Goal: Transaction & Acquisition: Purchase product/service

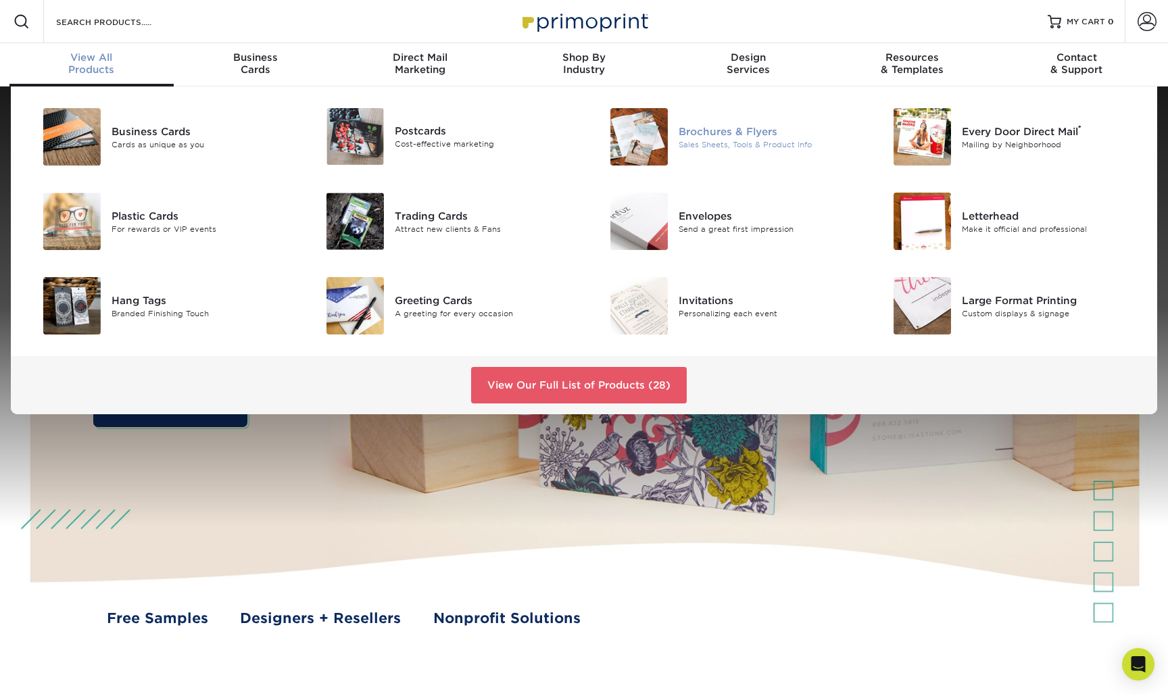
click at [663, 134] on img at bounding box center [638, 136] width 57 height 57
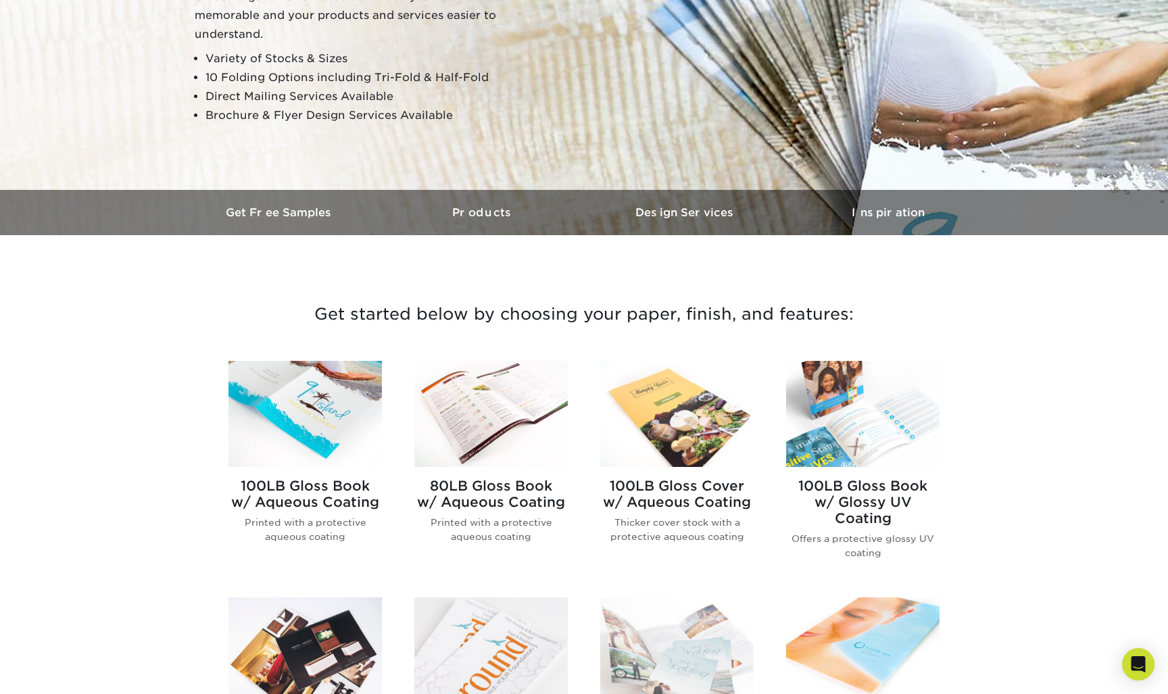
scroll to position [303, 0]
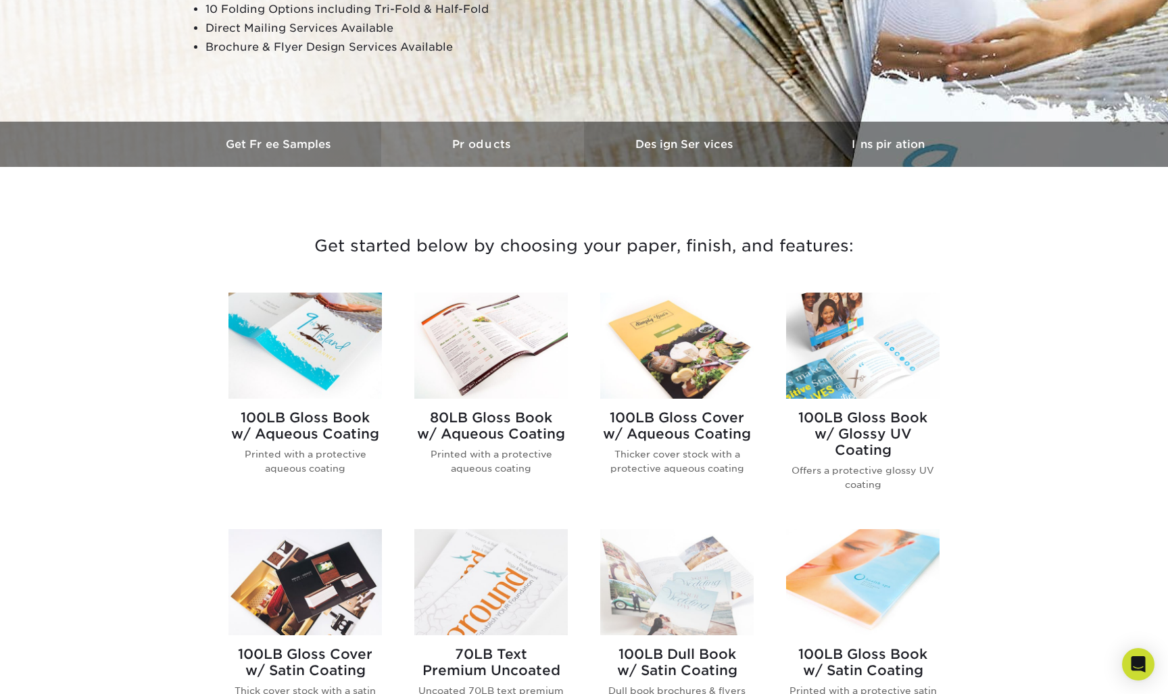
click at [483, 144] on h3 "Products" at bounding box center [482, 144] width 203 height 13
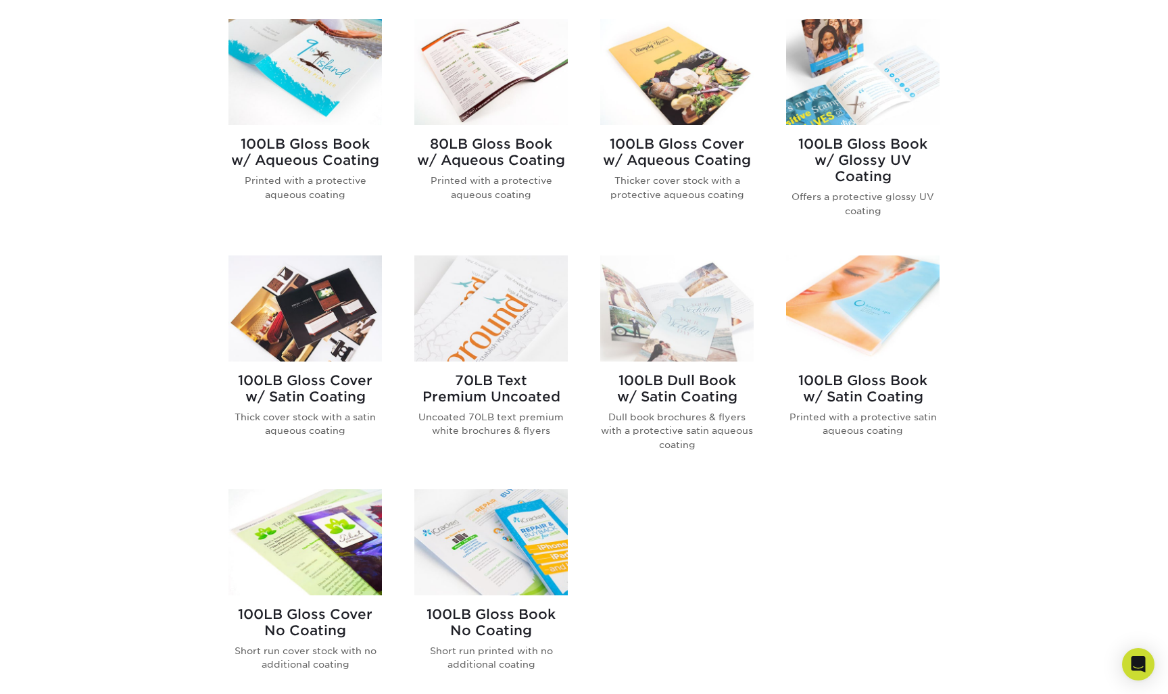
scroll to position [582, 0]
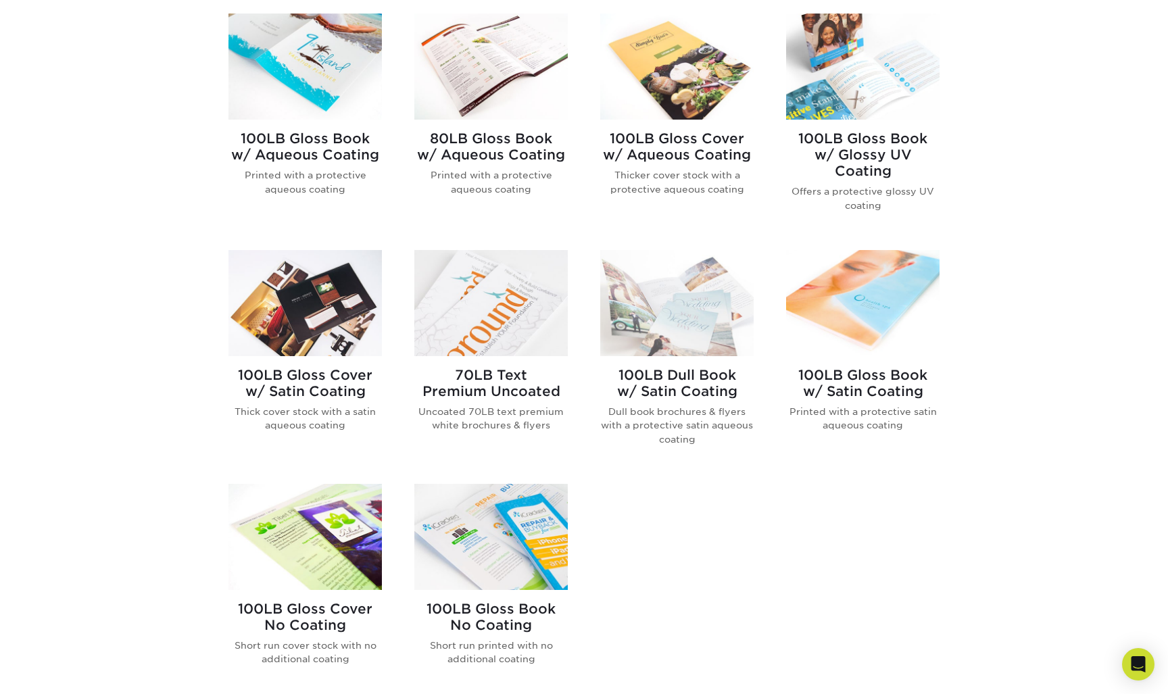
click at [310, 312] on img at bounding box center [304, 303] width 153 height 106
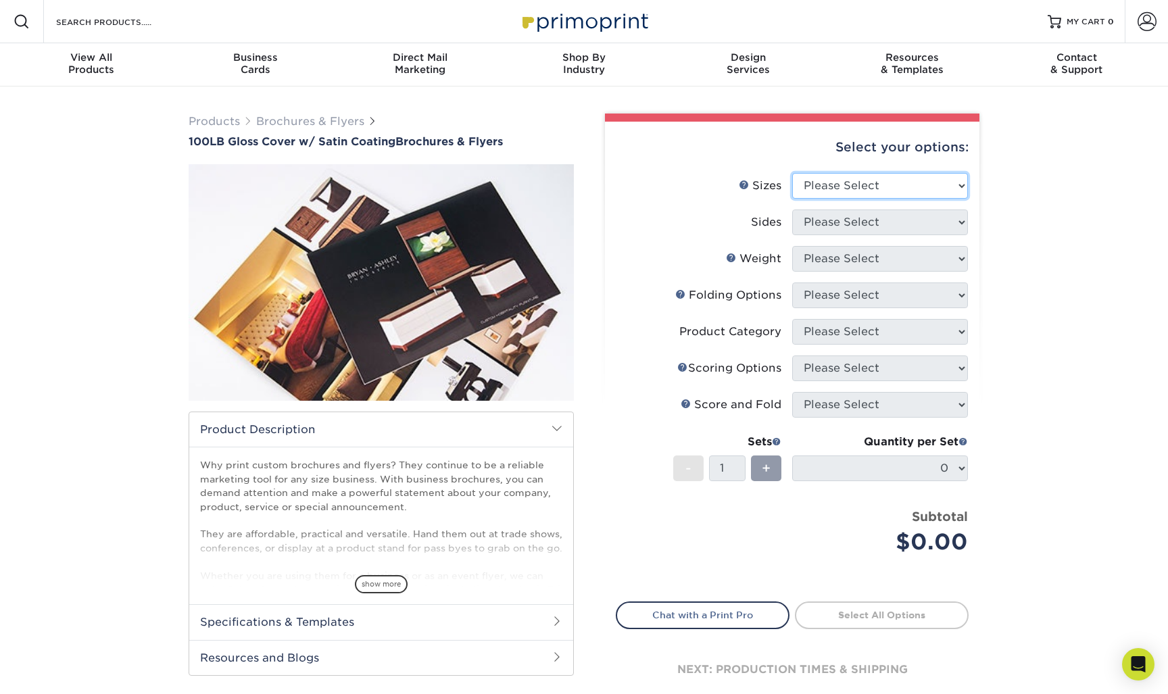
select select "3.67x8.50"
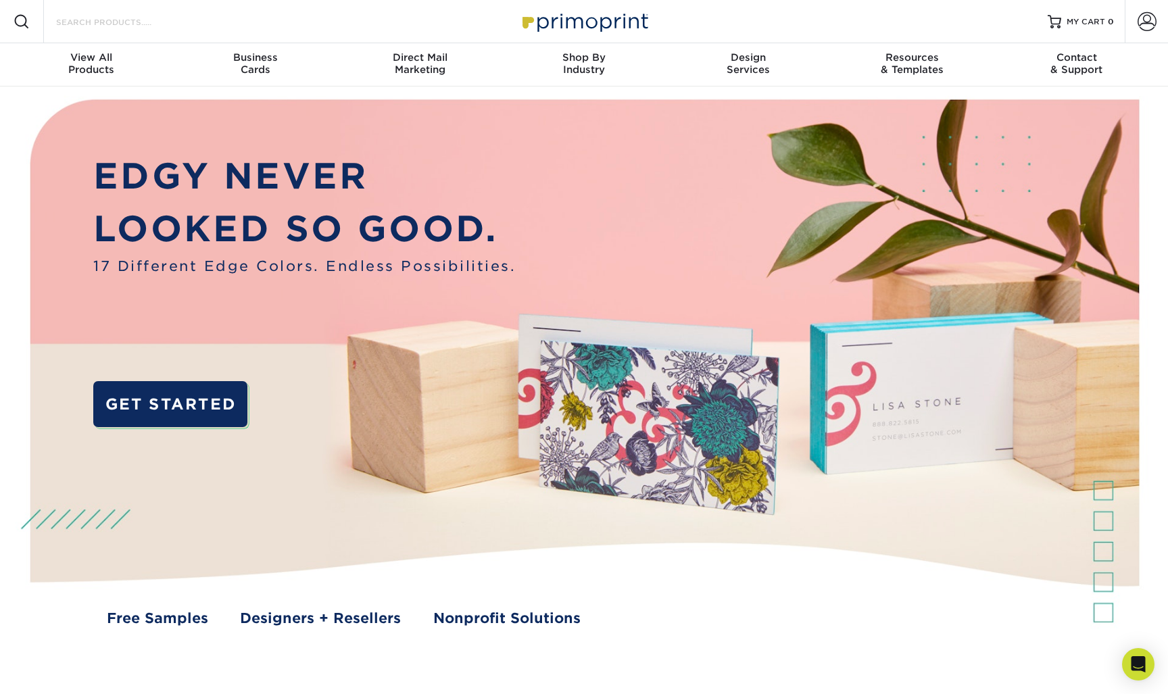
click at [87, 22] on input "Search Products" at bounding box center [121, 22] width 132 height 16
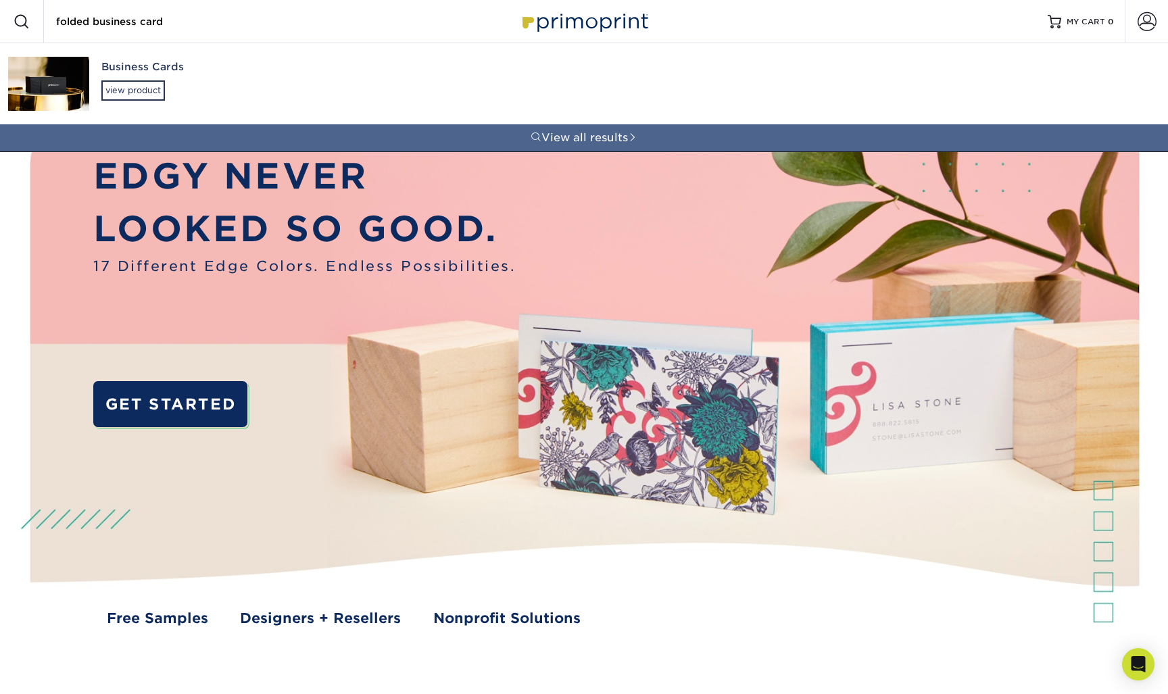
type input "folded business card"
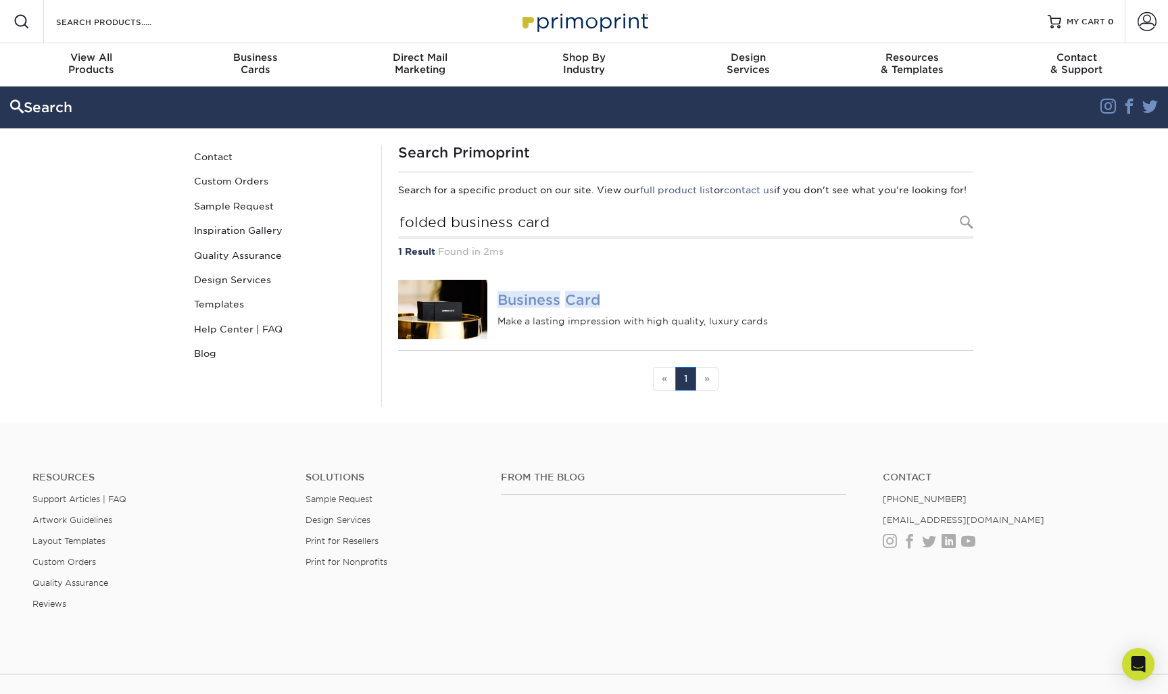
click at [464, 333] on img at bounding box center [442, 309] width 89 height 59
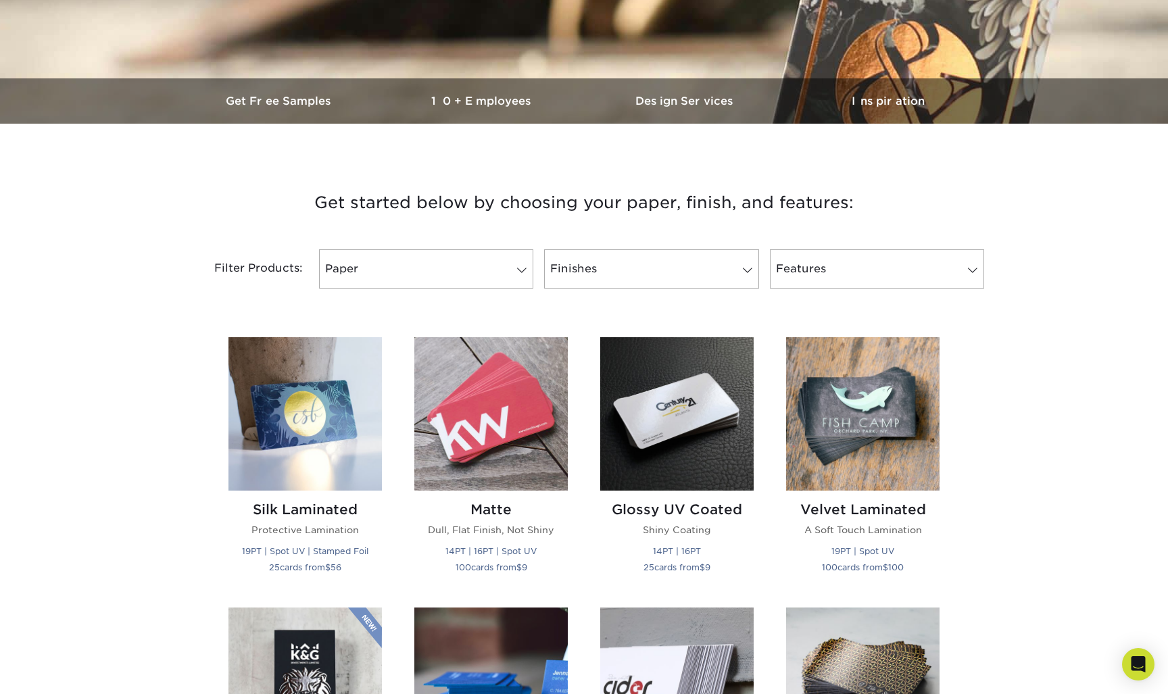
scroll to position [337, 0]
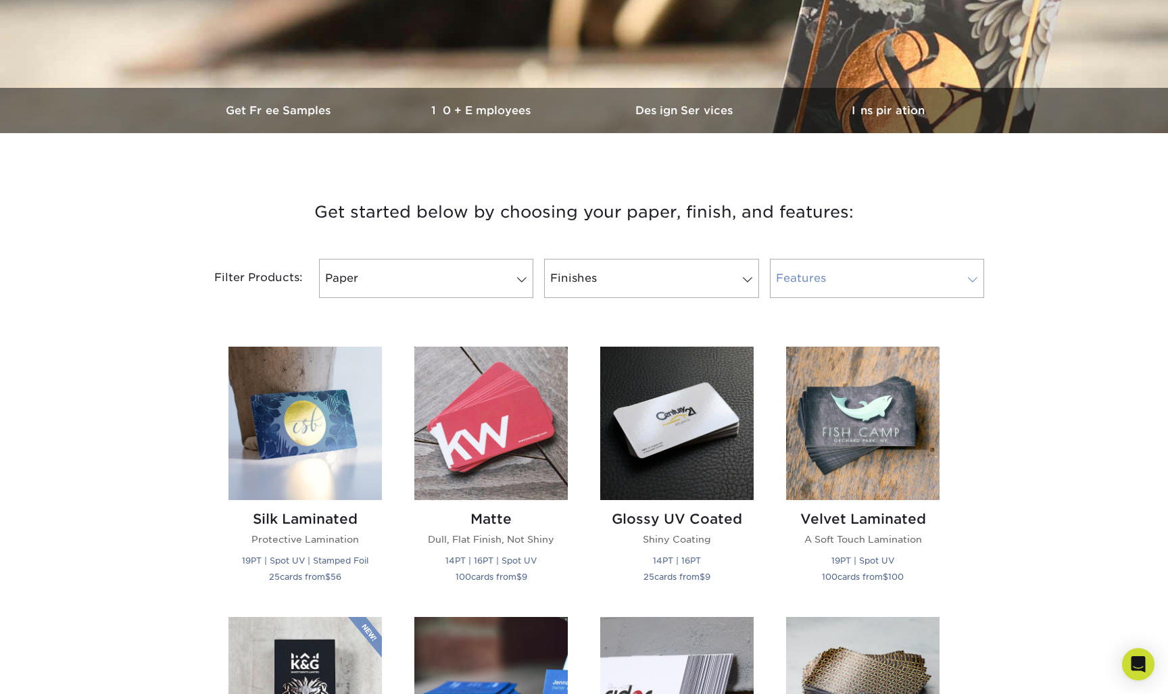
click at [851, 274] on link "Features" at bounding box center [877, 278] width 214 height 39
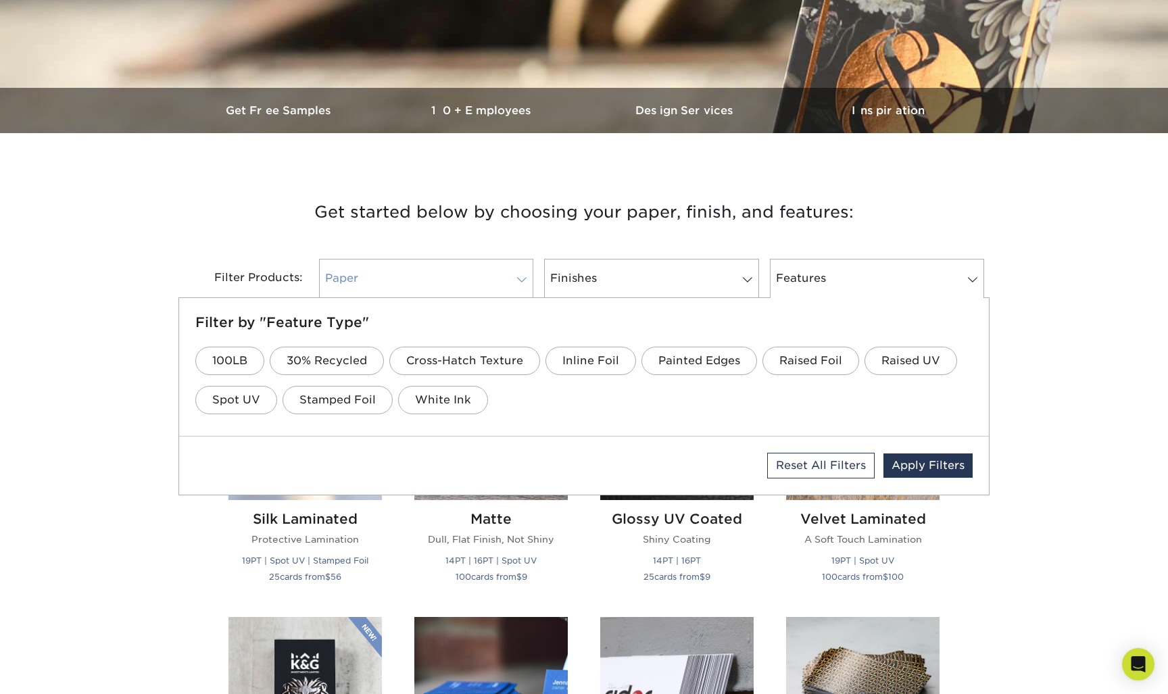
click at [489, 280] on link "Paper" at bounding box center [426, 278] width 214 height 39
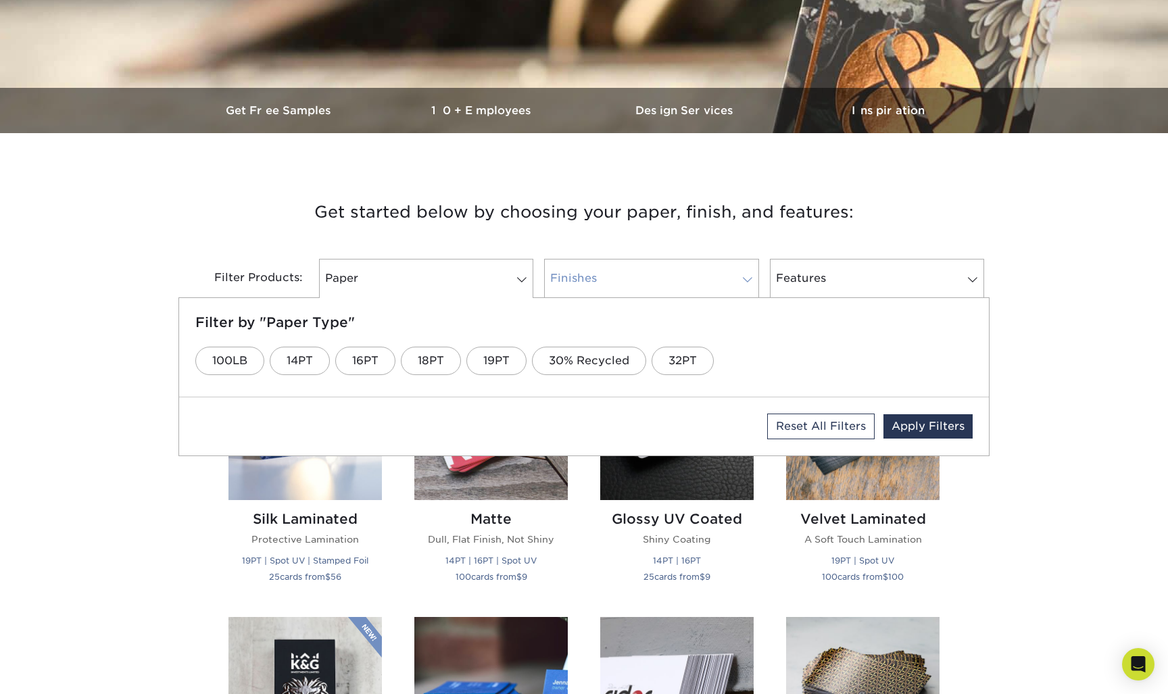
click at [674, 281] on link "Finishes" at bounding box center [651, 278] width 214 height 39
click at [495, 291] on link "Paper" at bounding box center [426, 278] width 214 height 39
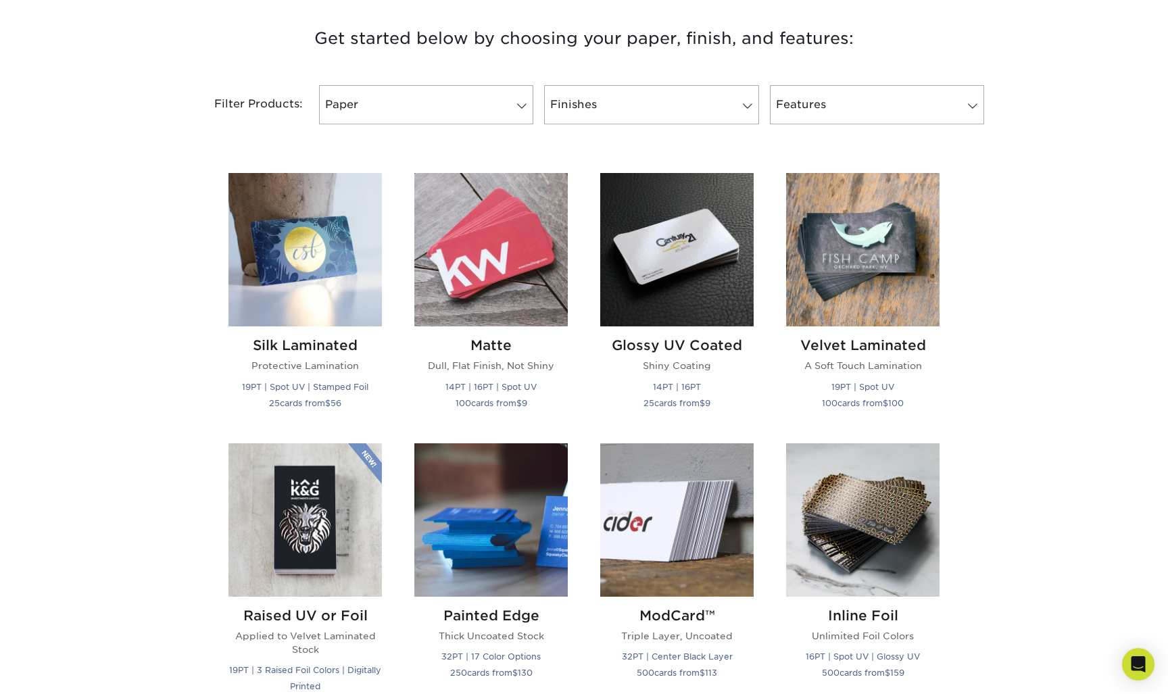
scroll to position [481, 0]
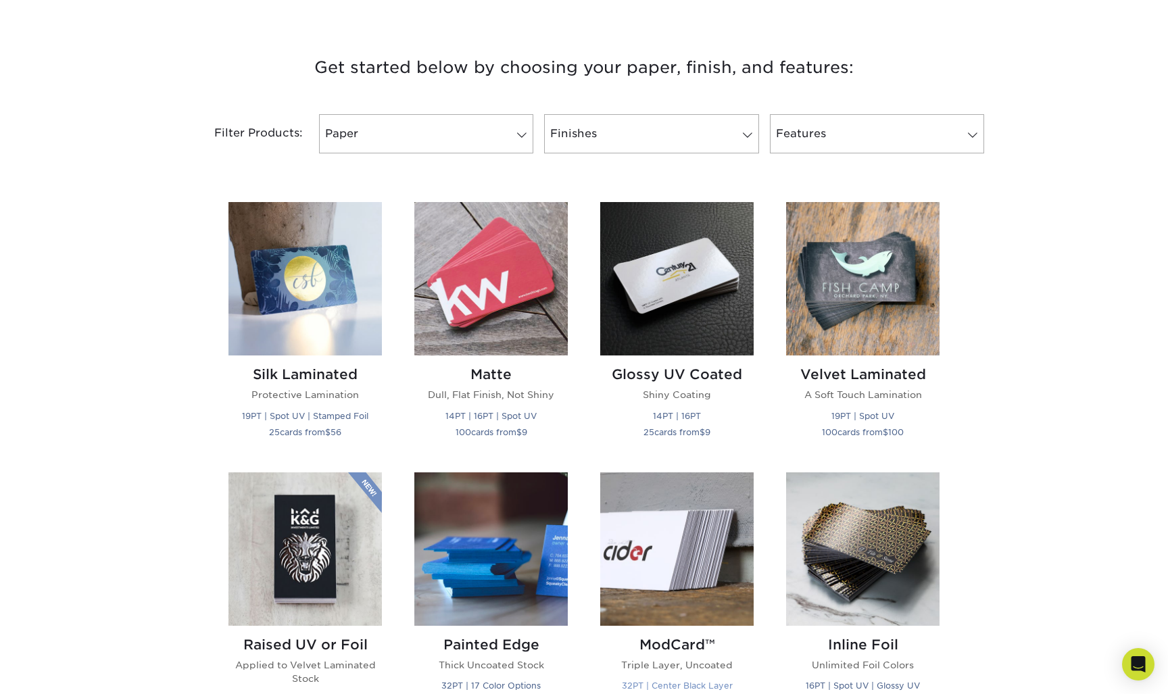
click at [679, 564] on img at bounding box center [676, 548] width 153 height 153
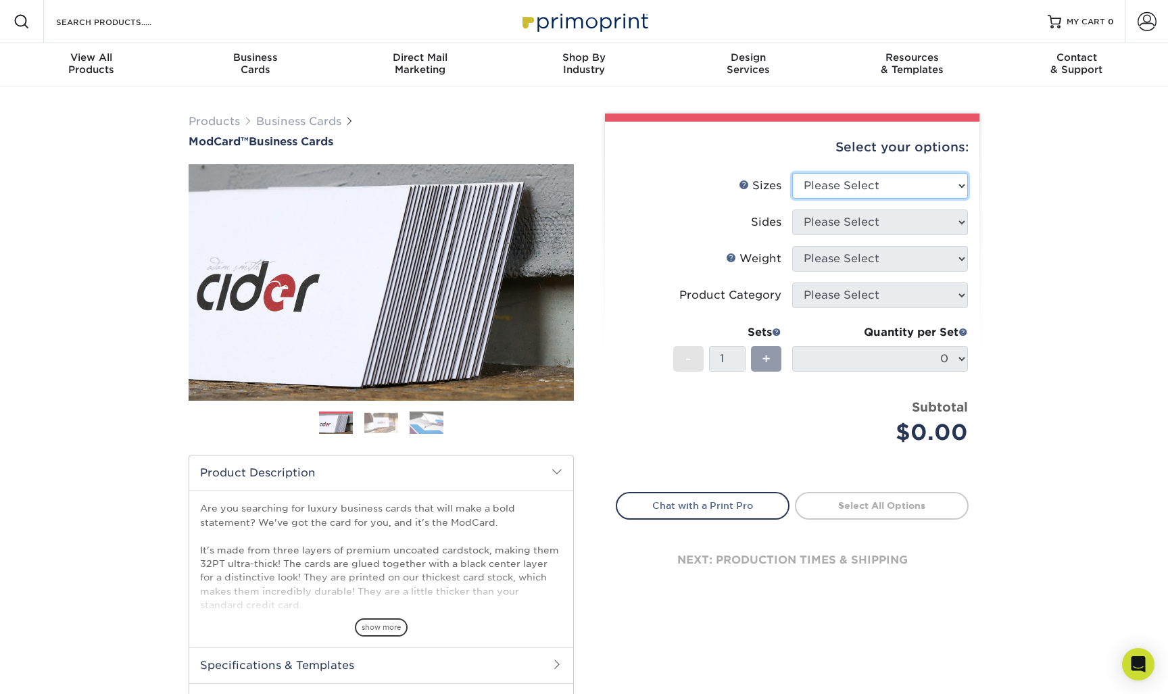
select select "2.00x3.50"
select select "13abbda7-1d64-4f25-8bb2-c179b224825d"
